Goal: Transaction & Acquisition: Obtain resource

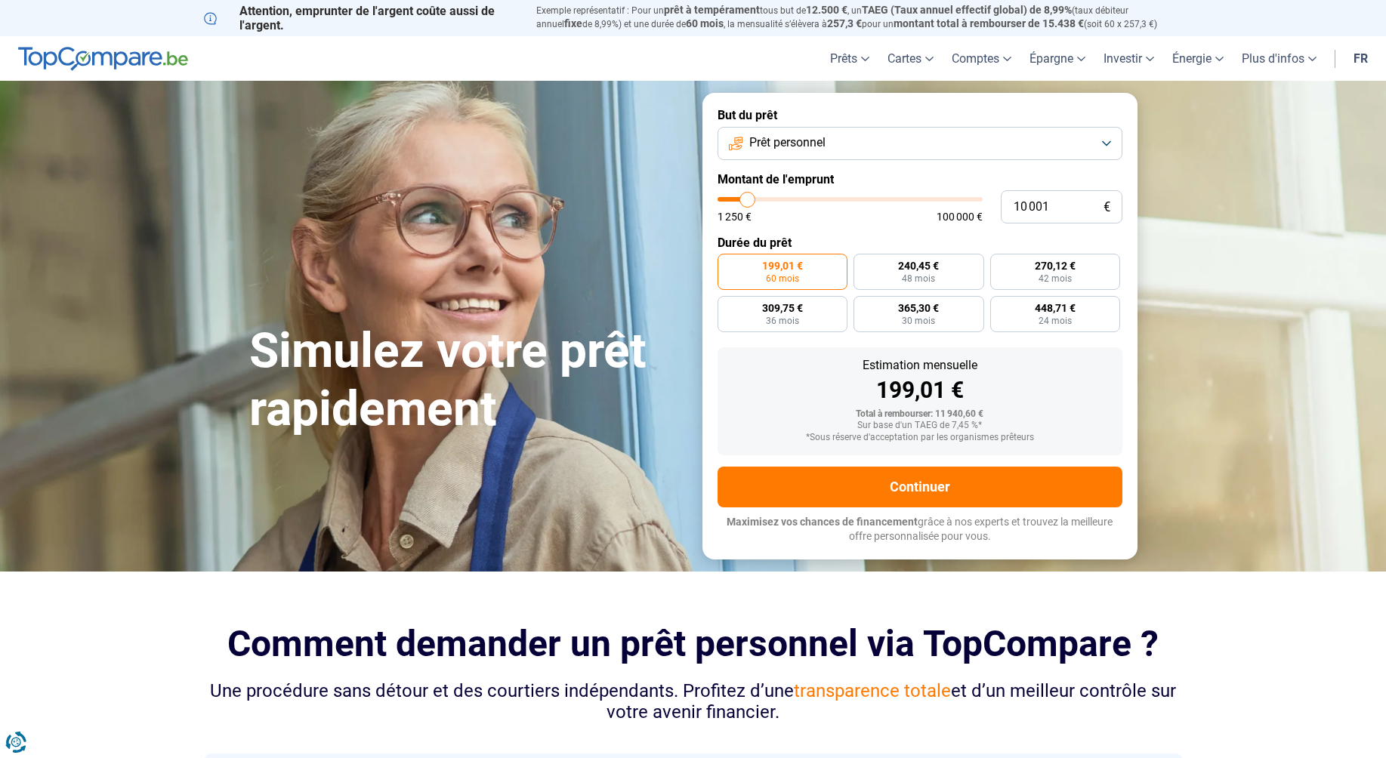
click at [818, 147] on span "Prêt personnel" at bounding box center [787, 142] width 76 height 17
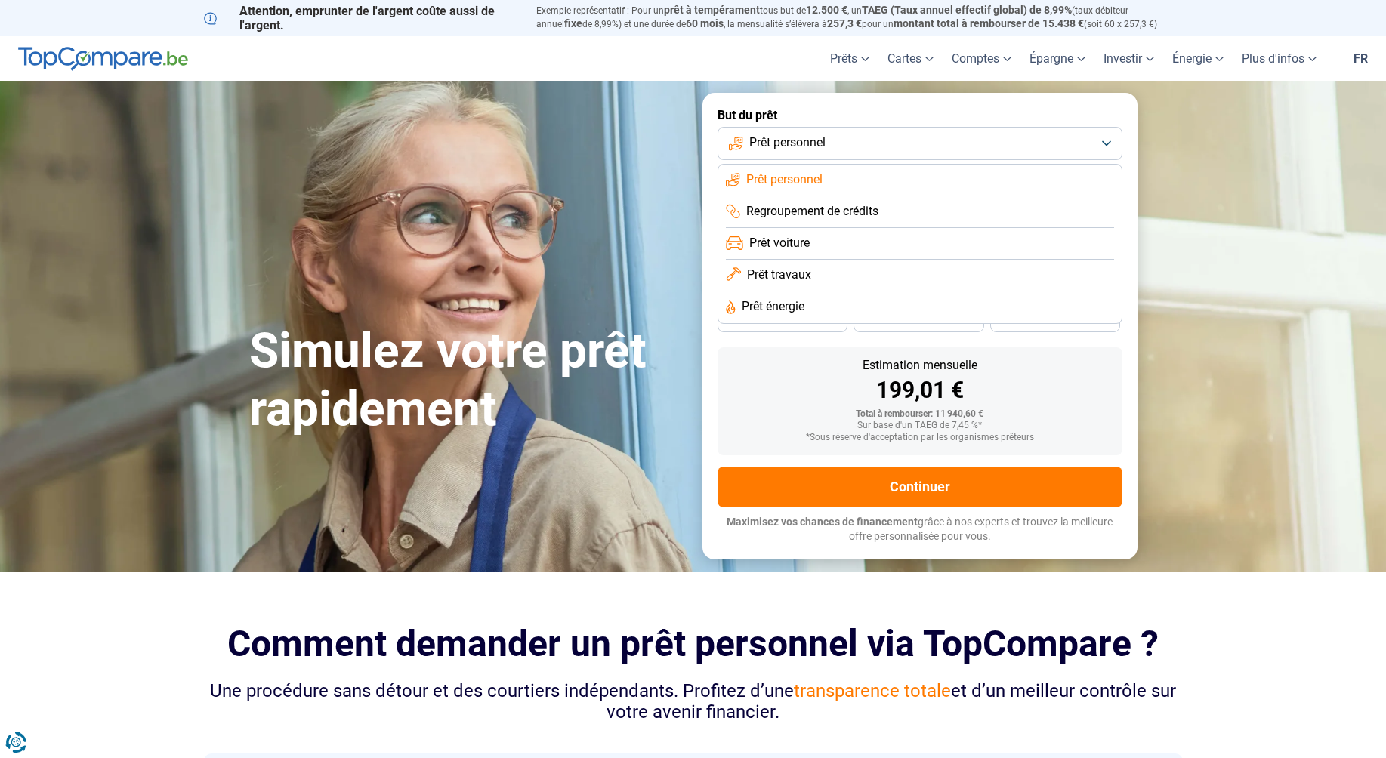
click at [818, 147] on span "Prêt personnel" at bounding box center [787, 142] width 76 height 17
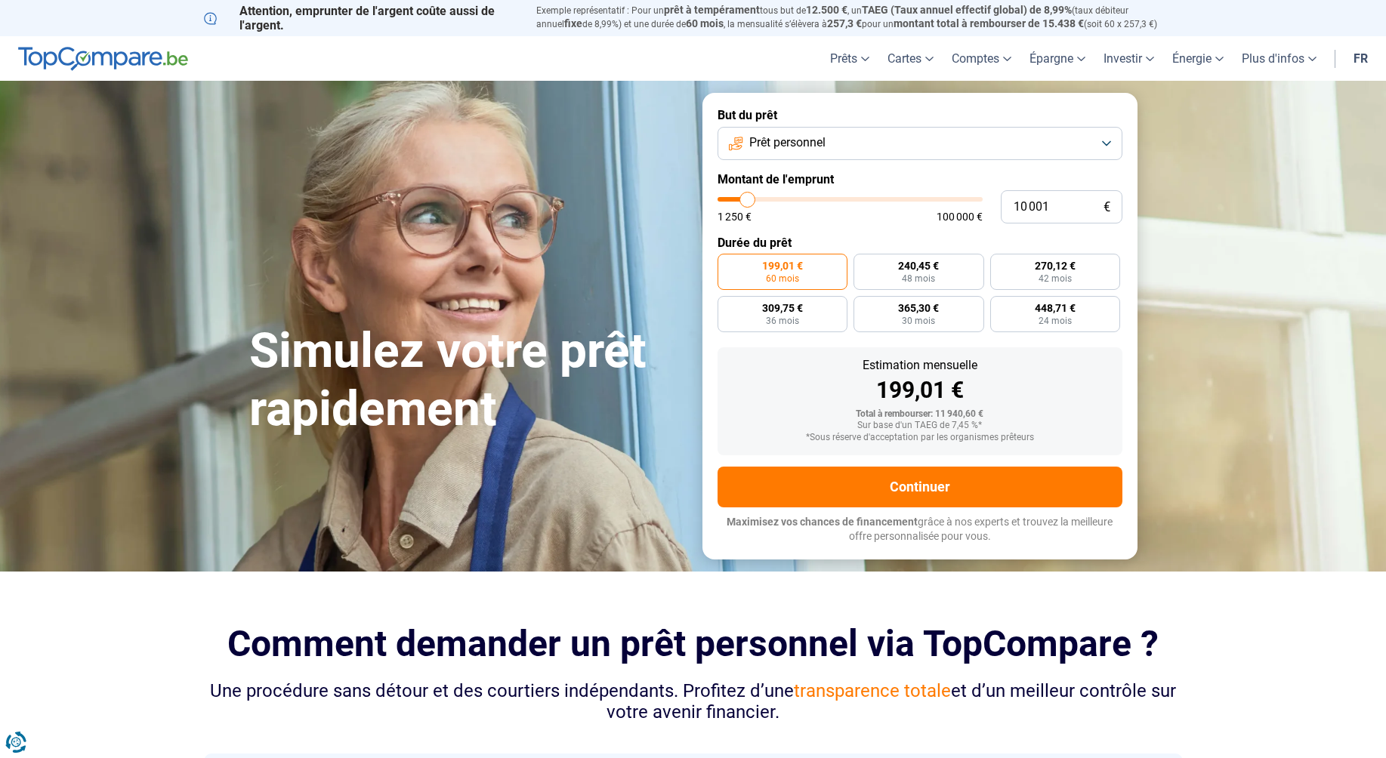
click at [818, 147] on span "Prêt personnel" at bounding box center [787, 142] width 76 height 17
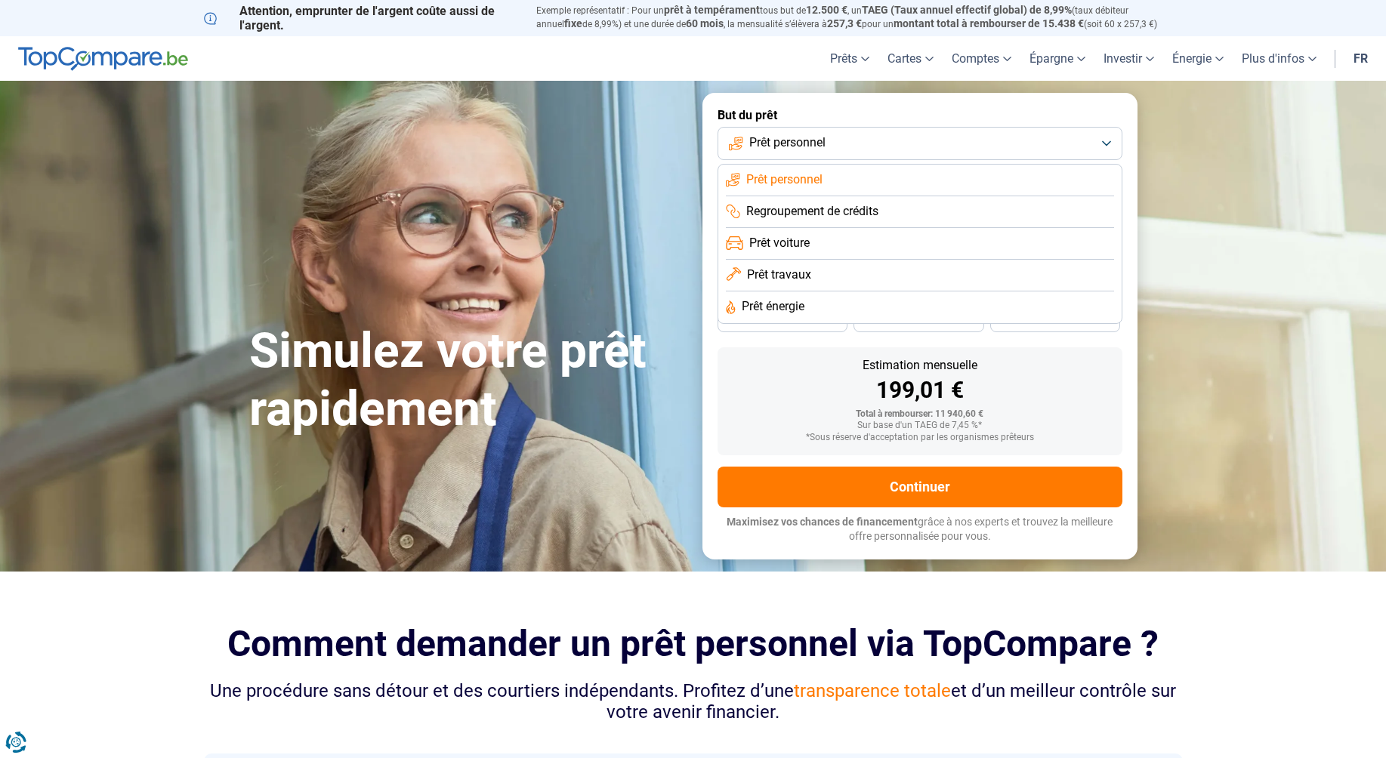
click at [805, 220] on span "Regroupement de crédits" at bounding box center [812, 211] width 132 height 17
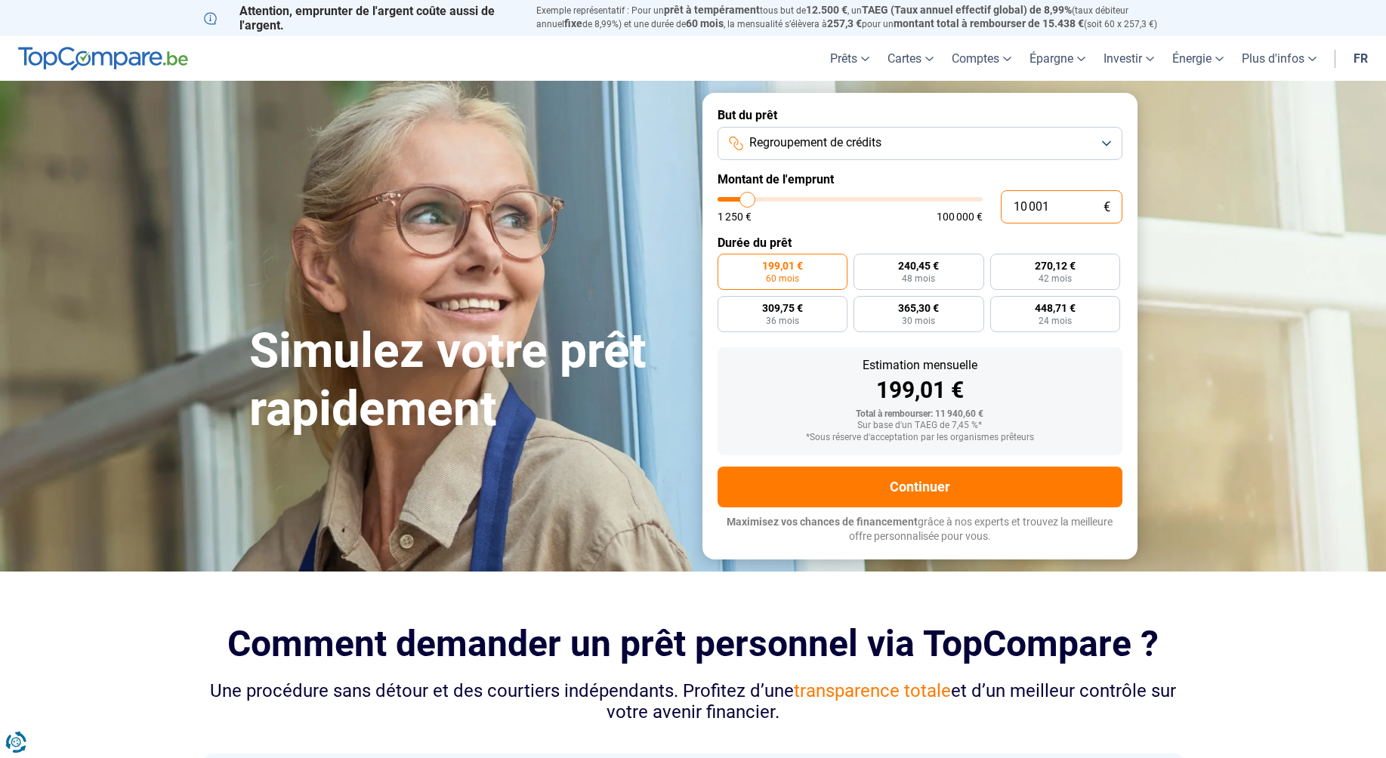
drag, startPoint x: 1054, startPoint y: 208, endPoint x: 999, endPoint y: 204, distance: 55.3
click at [999, 204] on div "10 001 € 1 250 € 100 000 €" at bounding box center [919, 206] width 405 height 33
type input "4"
type input "1250"
type input "40"
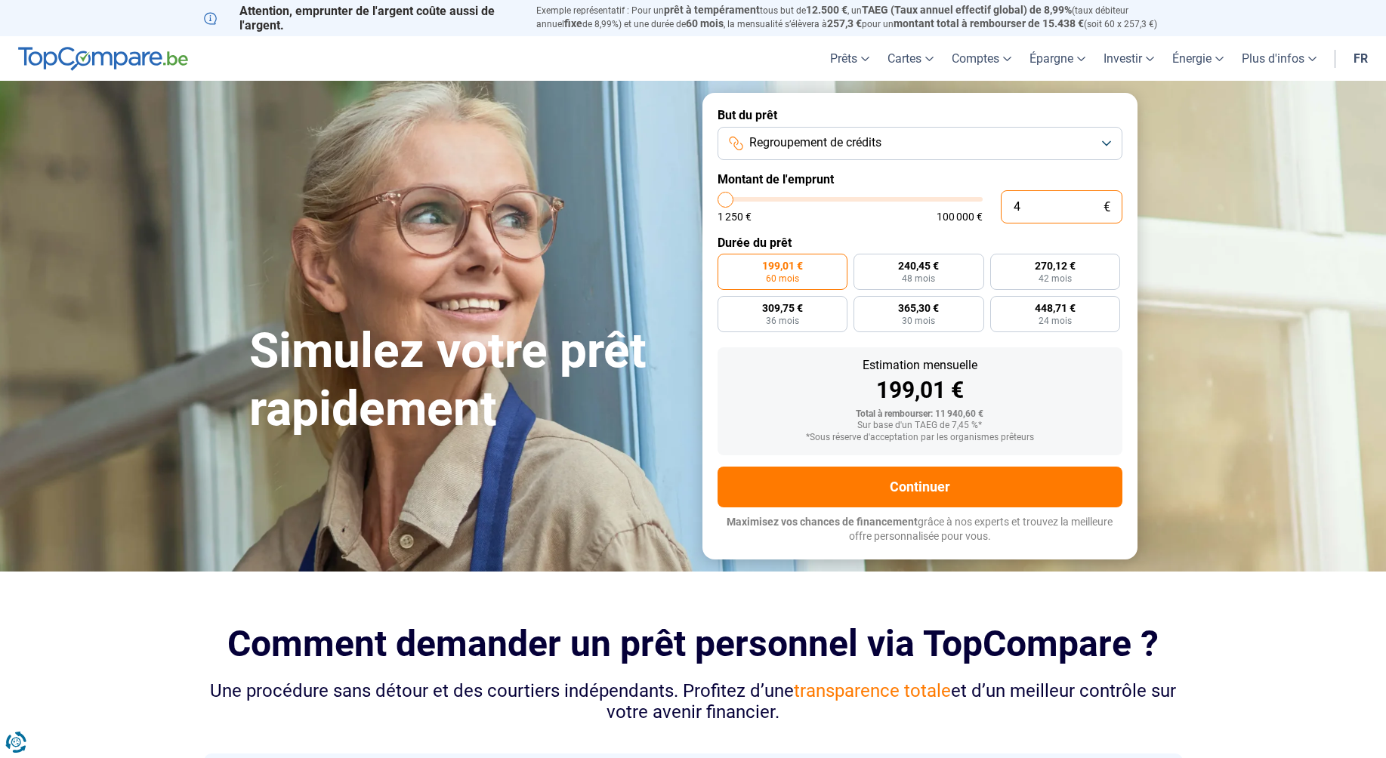
type input "1250"
type input "400"
type input "1250"
type input "4 000"
type input "4000"
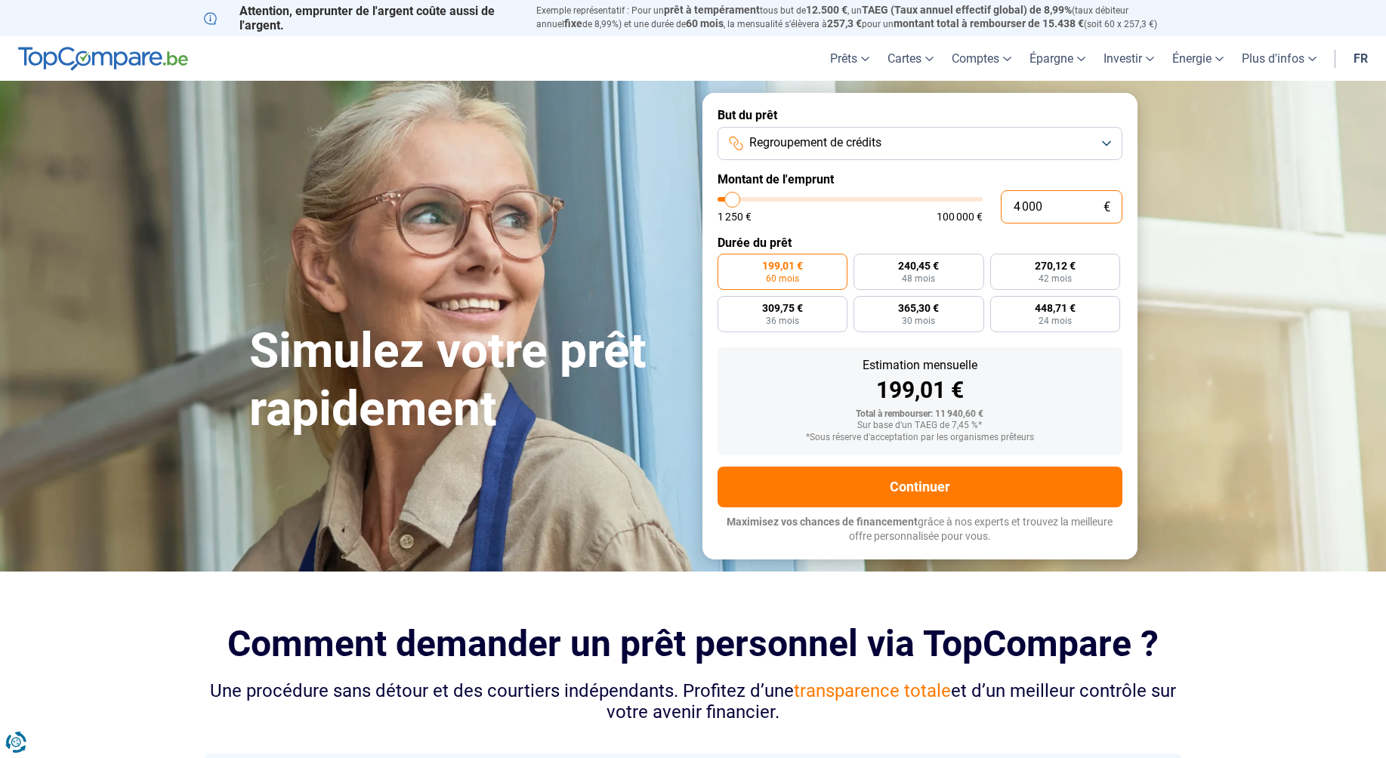
type input "40 000"
type input "40000"
radio input "false"
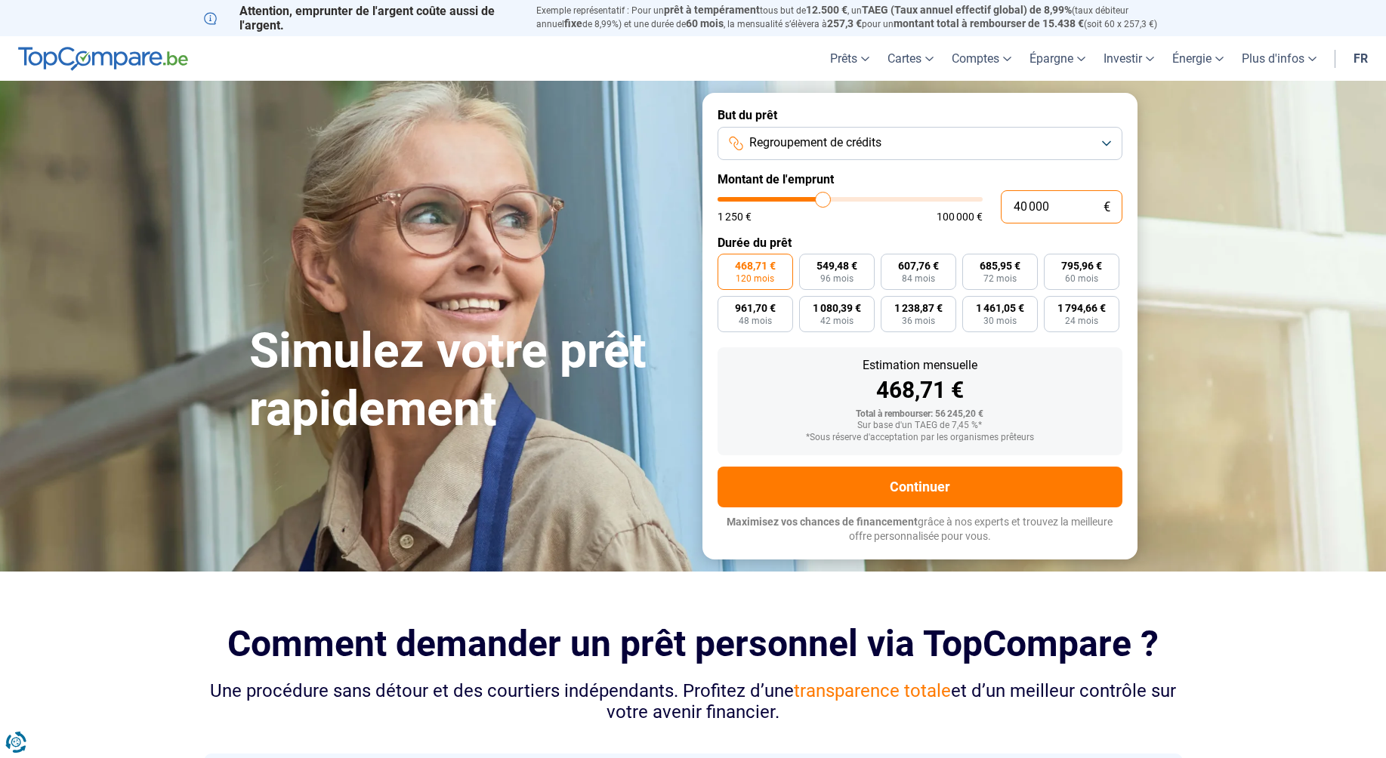
type input "40 000"
click at [750, 274] on span "120 mois" at bounding box center [754, 278] width 39 height 9
click at [727, 264] on input "468,71 € 120 mois" at bounding box center [722, 259] width 10 height 10
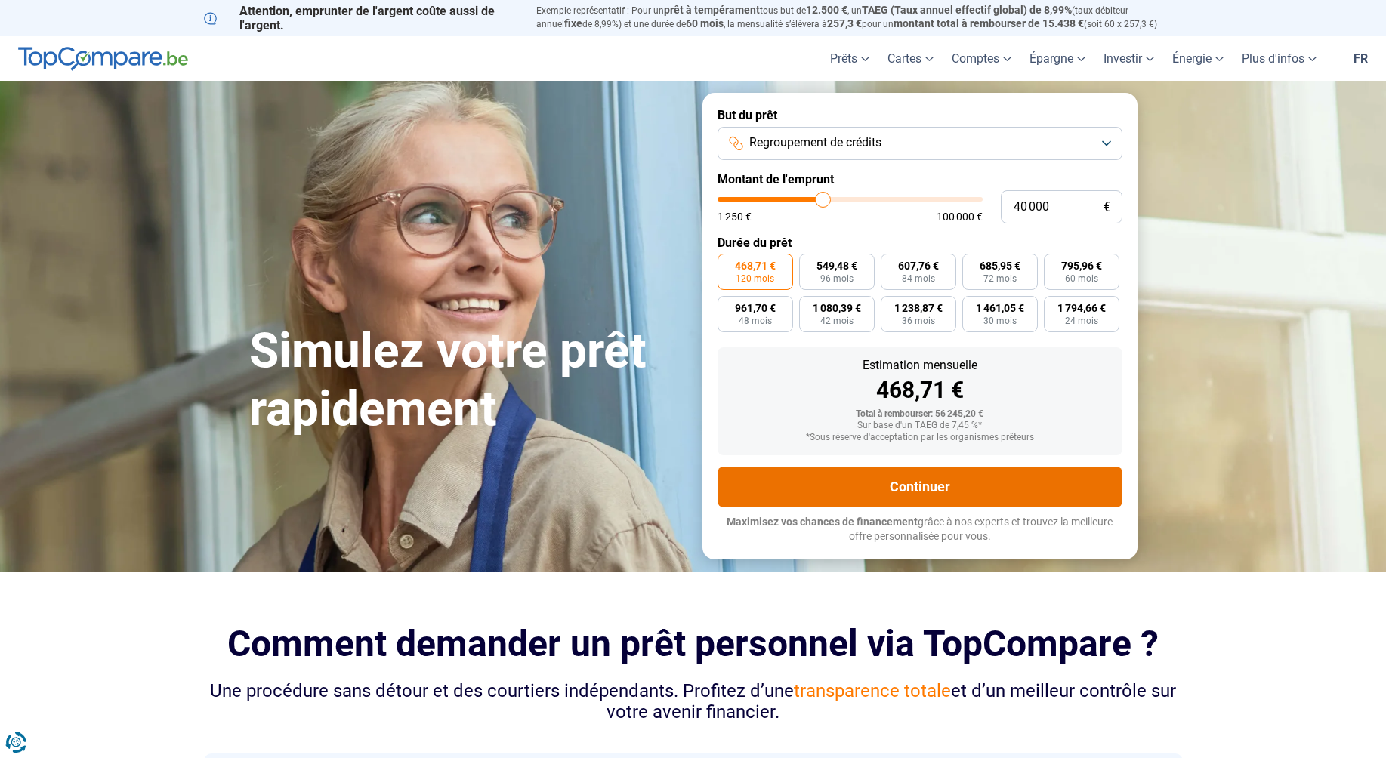
click at [920, 486] on button "Continuer" at bounding box center [919, 487] width 405 height 41
